Goal: Task Accomplishment & Management: Use online tool/utility

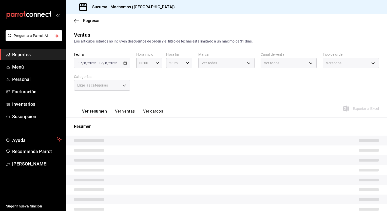
type input "05:00"
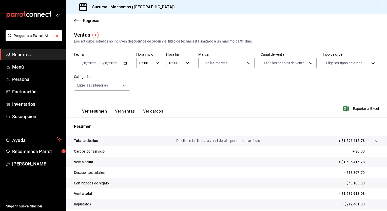
click at [167, 90] on div "Fecha [DATE] [DATE] - [DATE] [DATE] Hora inicio 05:00 Hora inicio Hora fin 05:0…" at bounding box center [226, 74] width 305 height 45
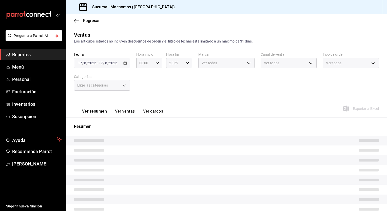
type input "05:00"
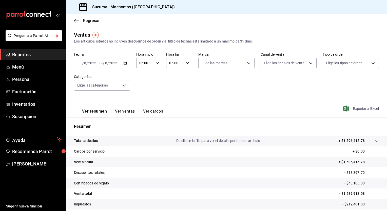
click at [354, 110] on span "Exportar a Excel" at bounding box center [361, 109] width 35 height 6
